Goal: Task Accomplishment & Management: Complete application form

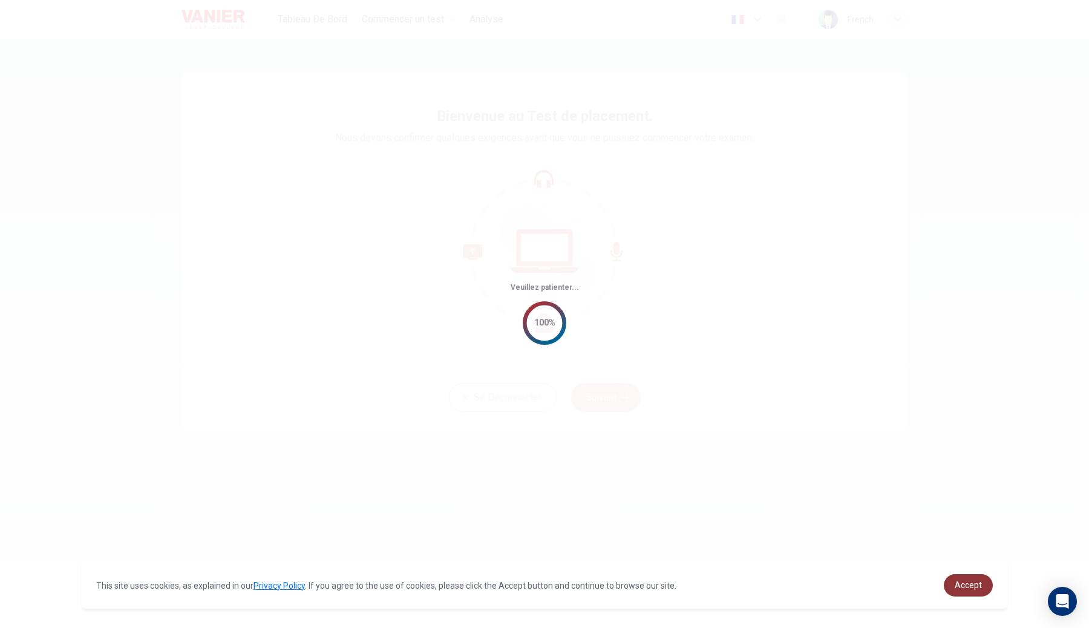
click at [975, 585] on span "Accept" at bounding box center [968, 585] width 27 height 10
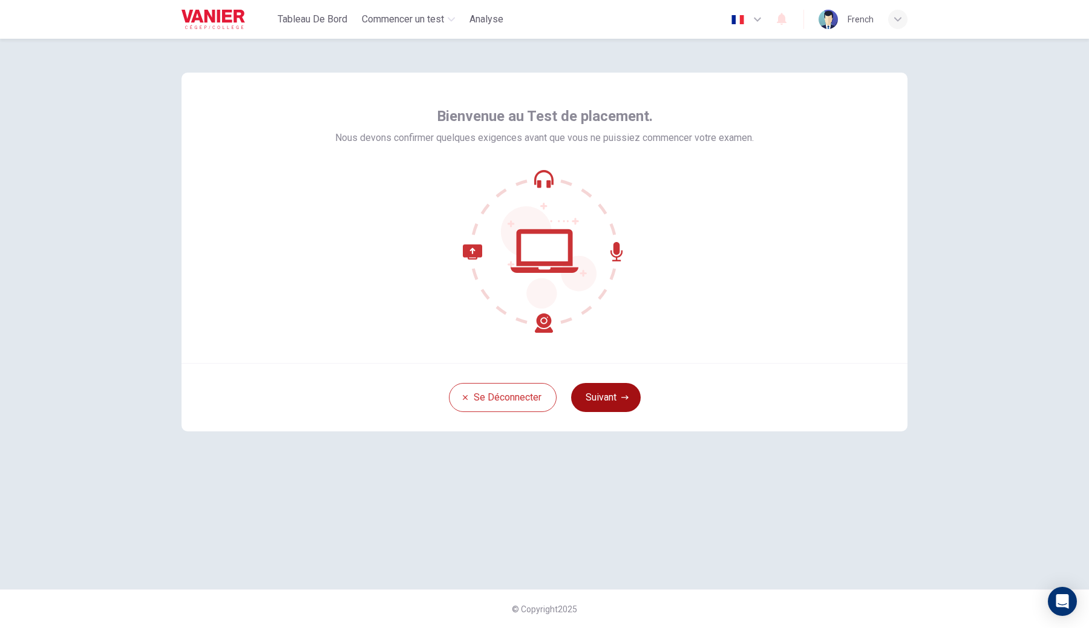
click at [625, 410] on button "Suivant" at bounding box center [606, 397] width 70 height 29
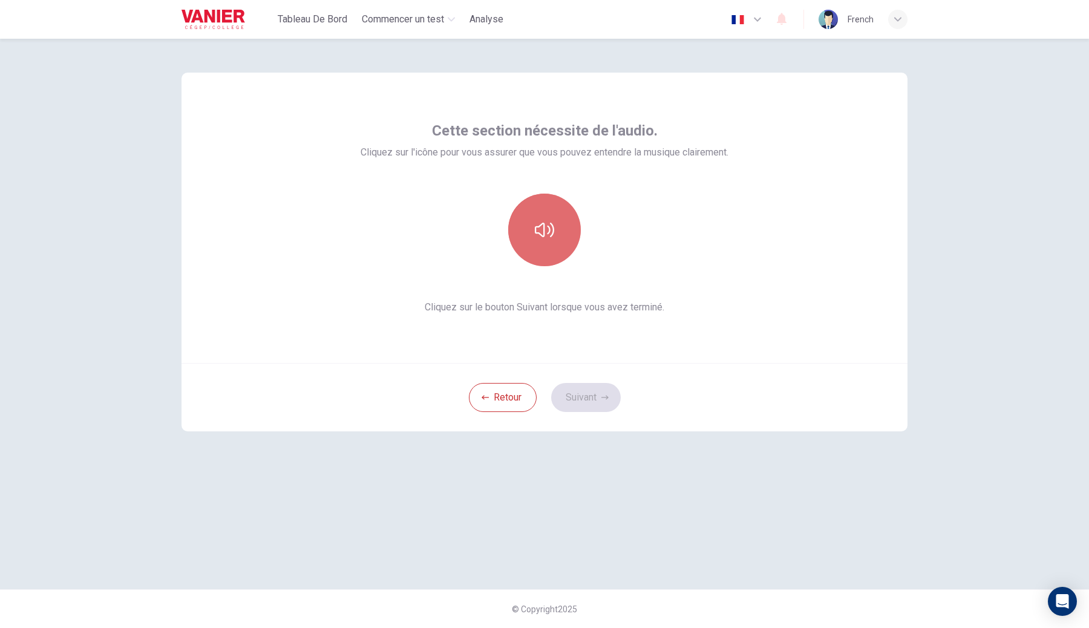
click at [544, 208] on button "button" at bounding box center [544, 230] width 73 height 73
click at [568, 398] on button "Suivant" at bounding box center [586, 397] width 70 height 29
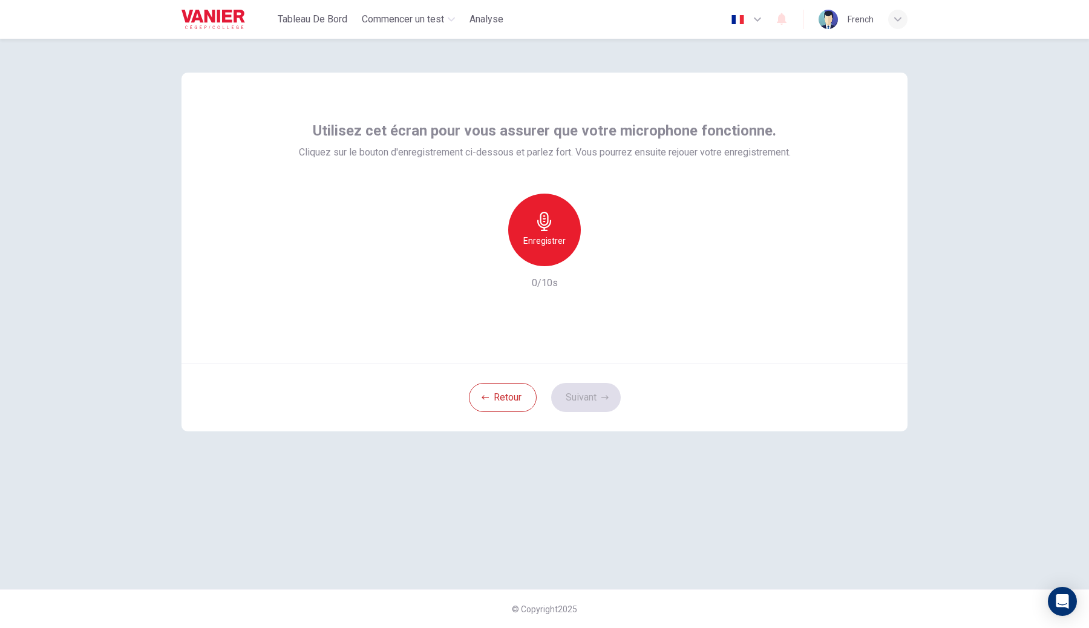
click at [549, 235] on h6 "Enregistrer" at bounding box center [544, 241] width 42 height 15
click at [549, 235] on h6 "Arrêter" at bounding box center [545, 241] width 28 height 15
click at [578, 410] on button "Suivant" at bounding box center [586, 397] width 70 height 29
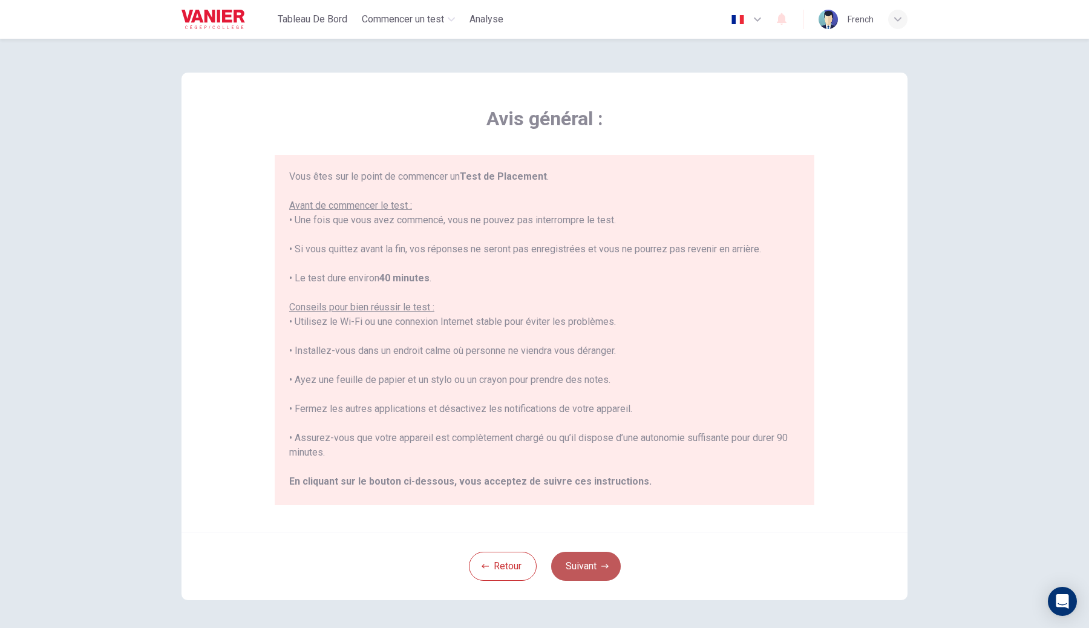
click at [589, 569] on button "Suivant" at bounding box center [586, 566] width 70 height 29
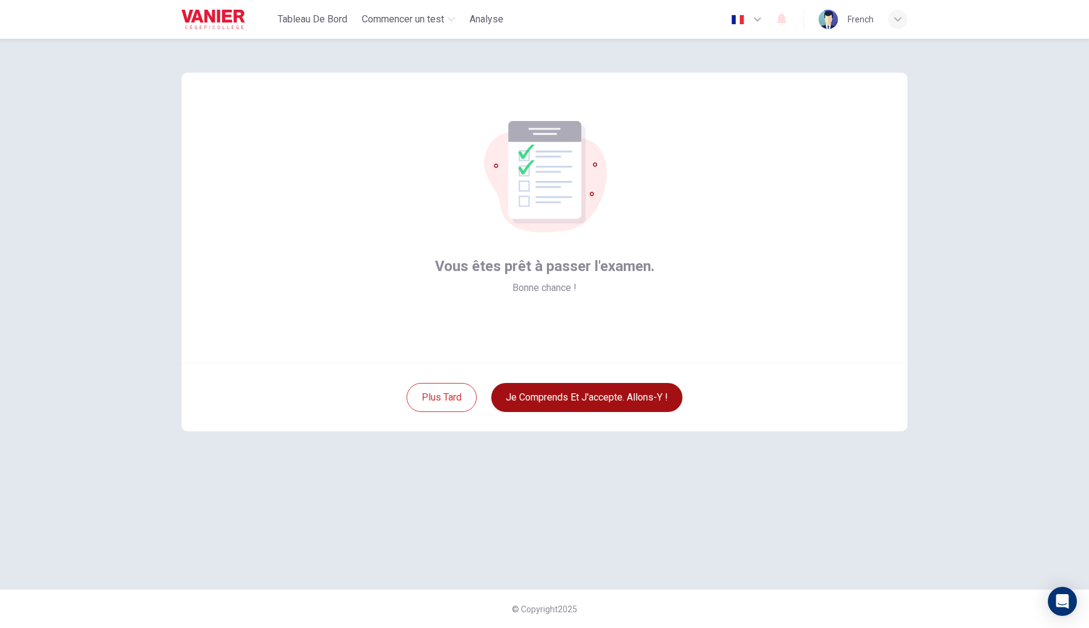
click at [626, 399] on button "Je comprends et j'accepte. Allons-y !" at bounding box center [586, 397] width 191 height 29
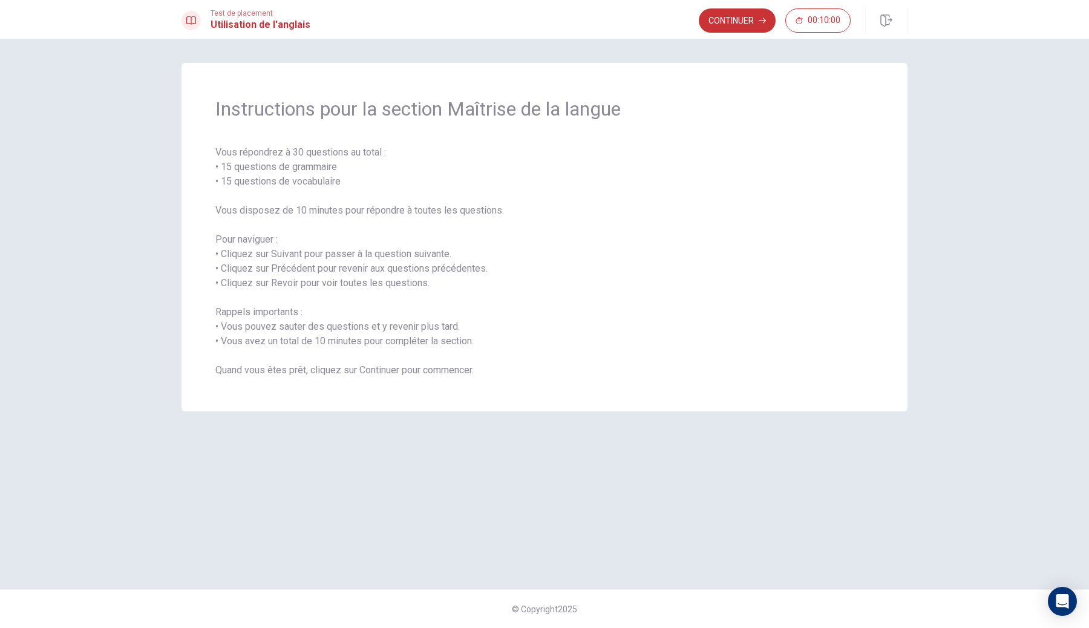
click at [759, 22] on icon "button" at bounding box center [762, 20] width 7 height 7
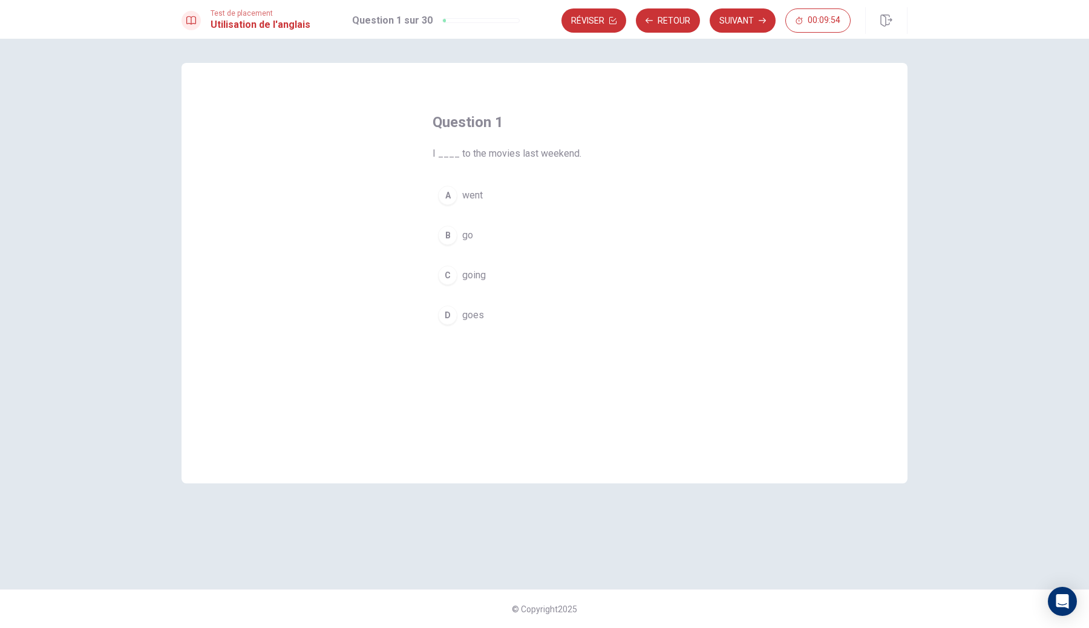
click at [989, 140] on div "Question 1 I ____ to the movies last weekend. A went B go C going D goes © Copy…" at bounding box center [544, 333] width 1089 height 589
